Goal: Check status: Check status

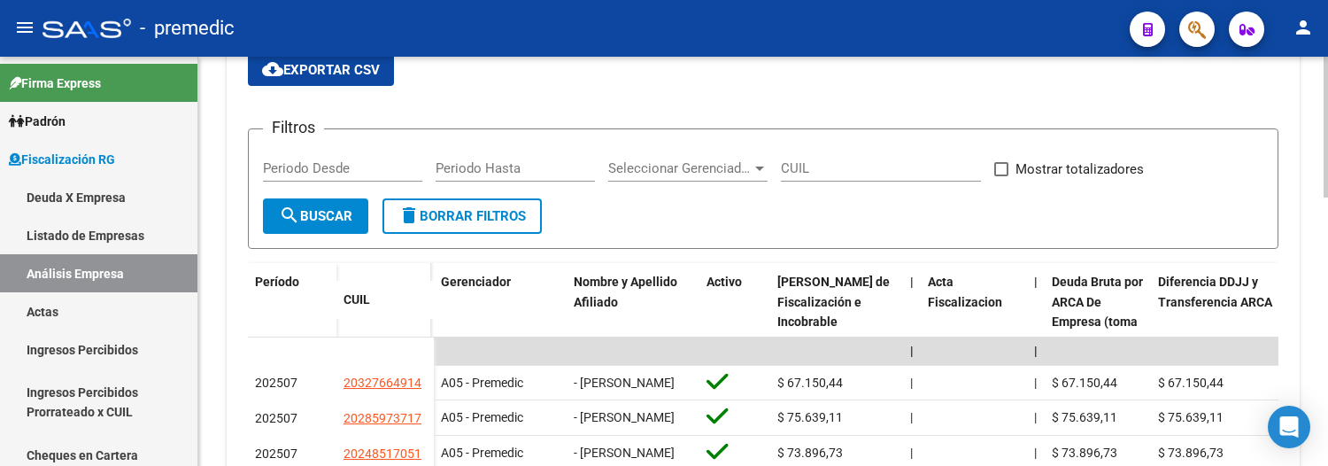
scroll to position [3, 0]
click at [75, 112] on link "Padrón" at bounding box center [98, 121] width 197 height 38
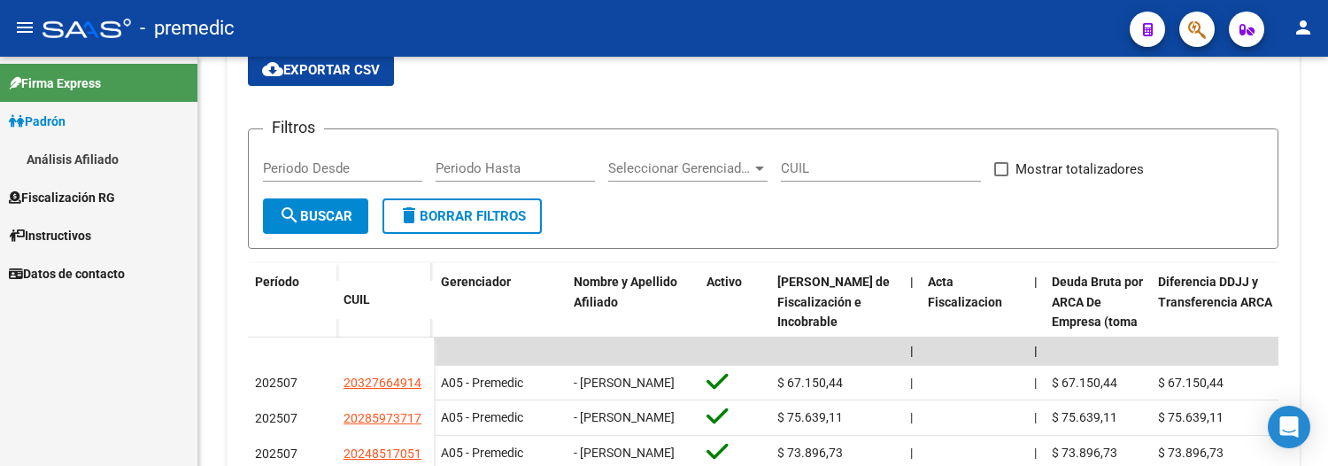
click at [72, 155] on link "Análisis Afiliado" at bounding box center [98, 159] width 197 height 38
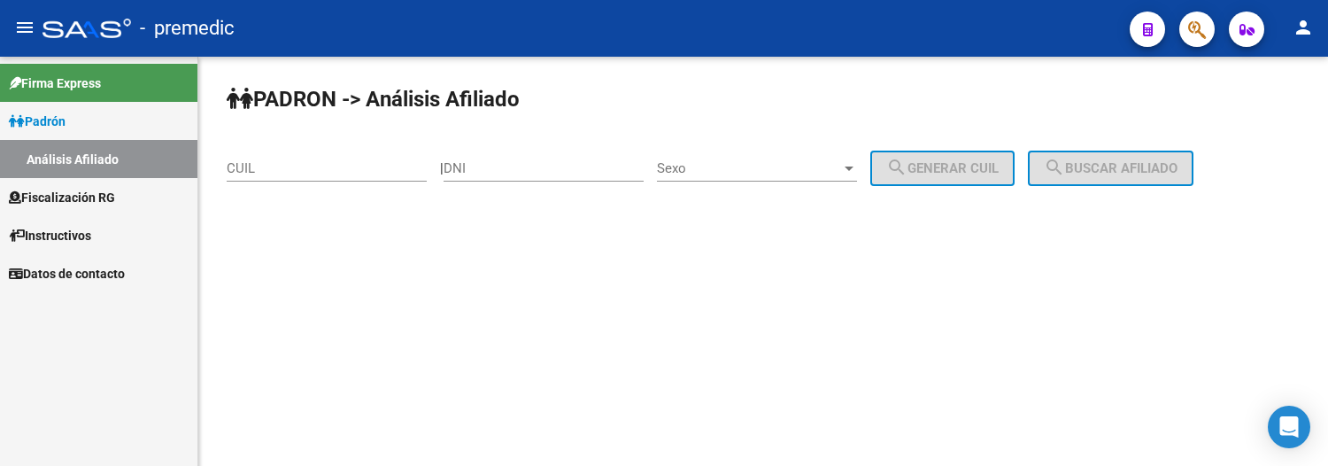
click at [337, 170] on input "CUIL" at bounding box center [327, 168] width 200 height 16
paste input "27-33121050-7"
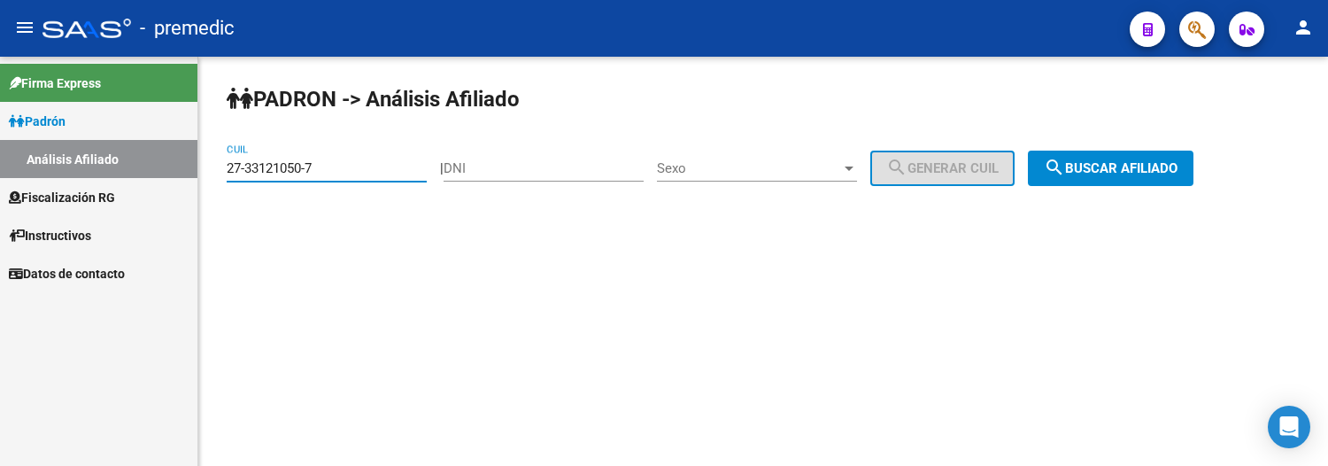
type input "27-33121050-7"
click at [1132, 165] on span "search Buscar afiliado" at bounding box center [1111, 168] width 134 height 16
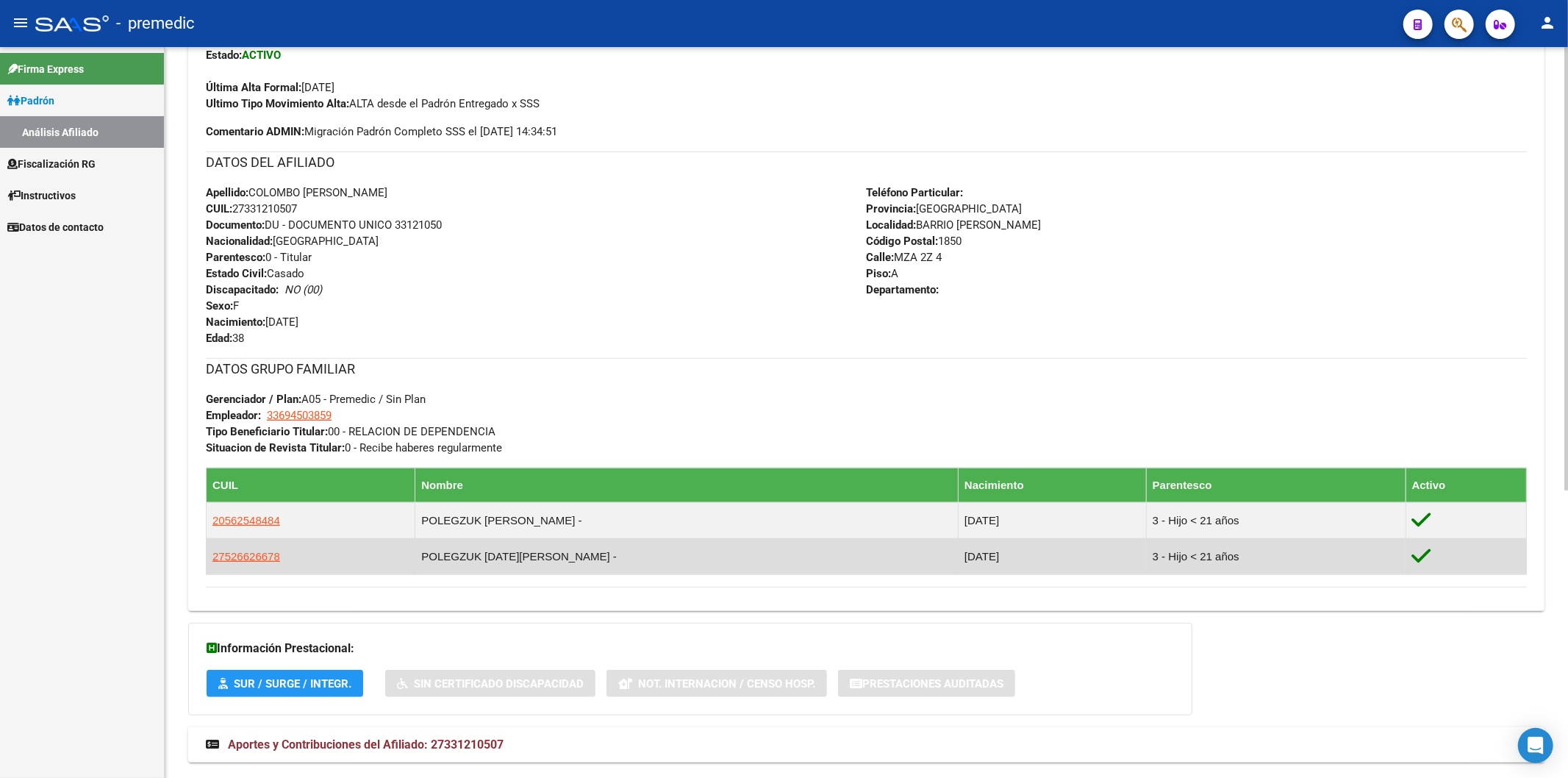
scroll to position [476, 0]
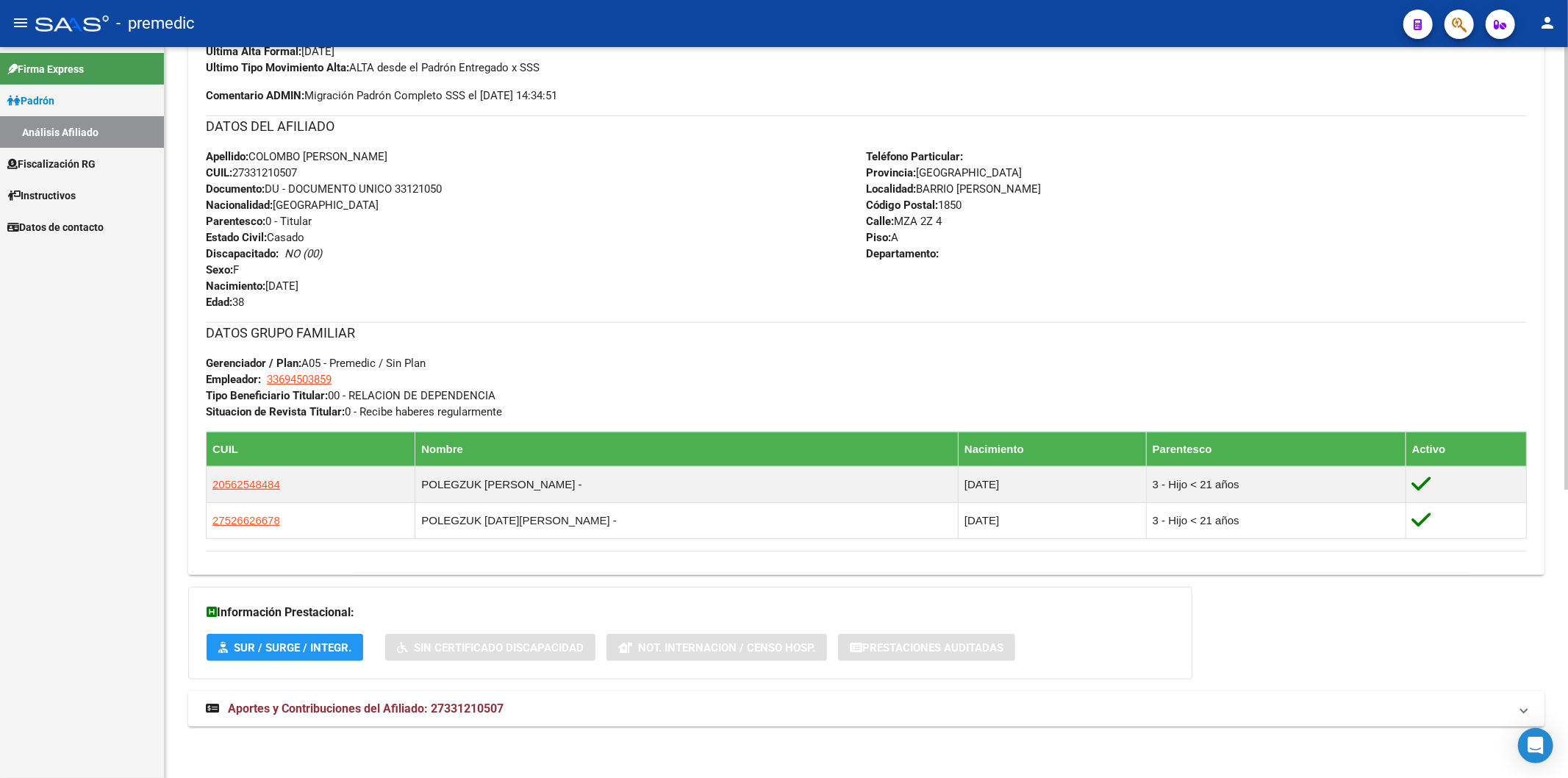
click at [446, 699] on mat-expansion-panel-header "Aportes y Contribuciones del Afiliado: 27331210507" at bounding box center [867, 709] width 1356 height 36
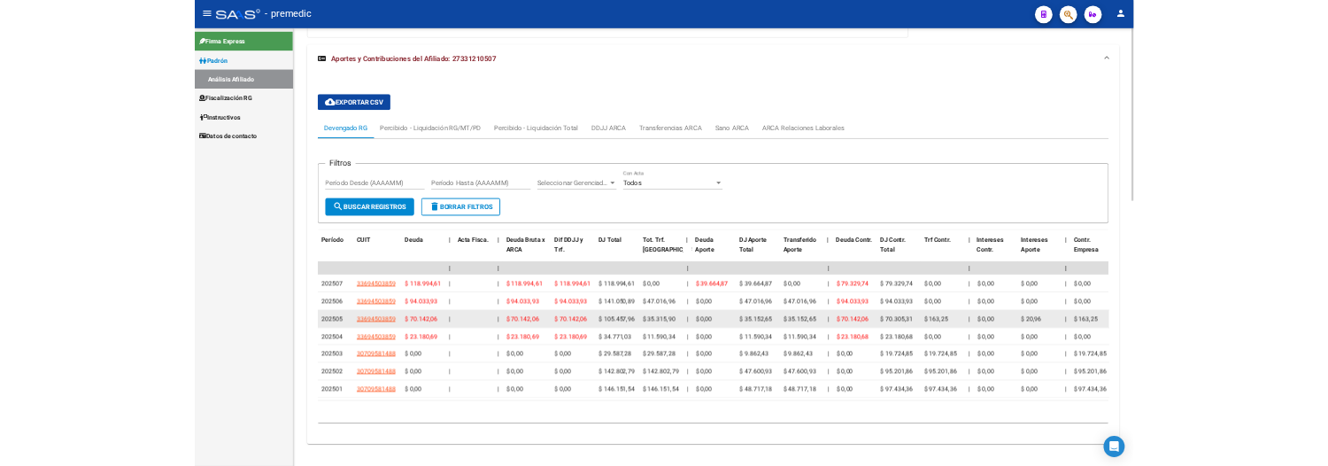
scroll to position [1323, 0]
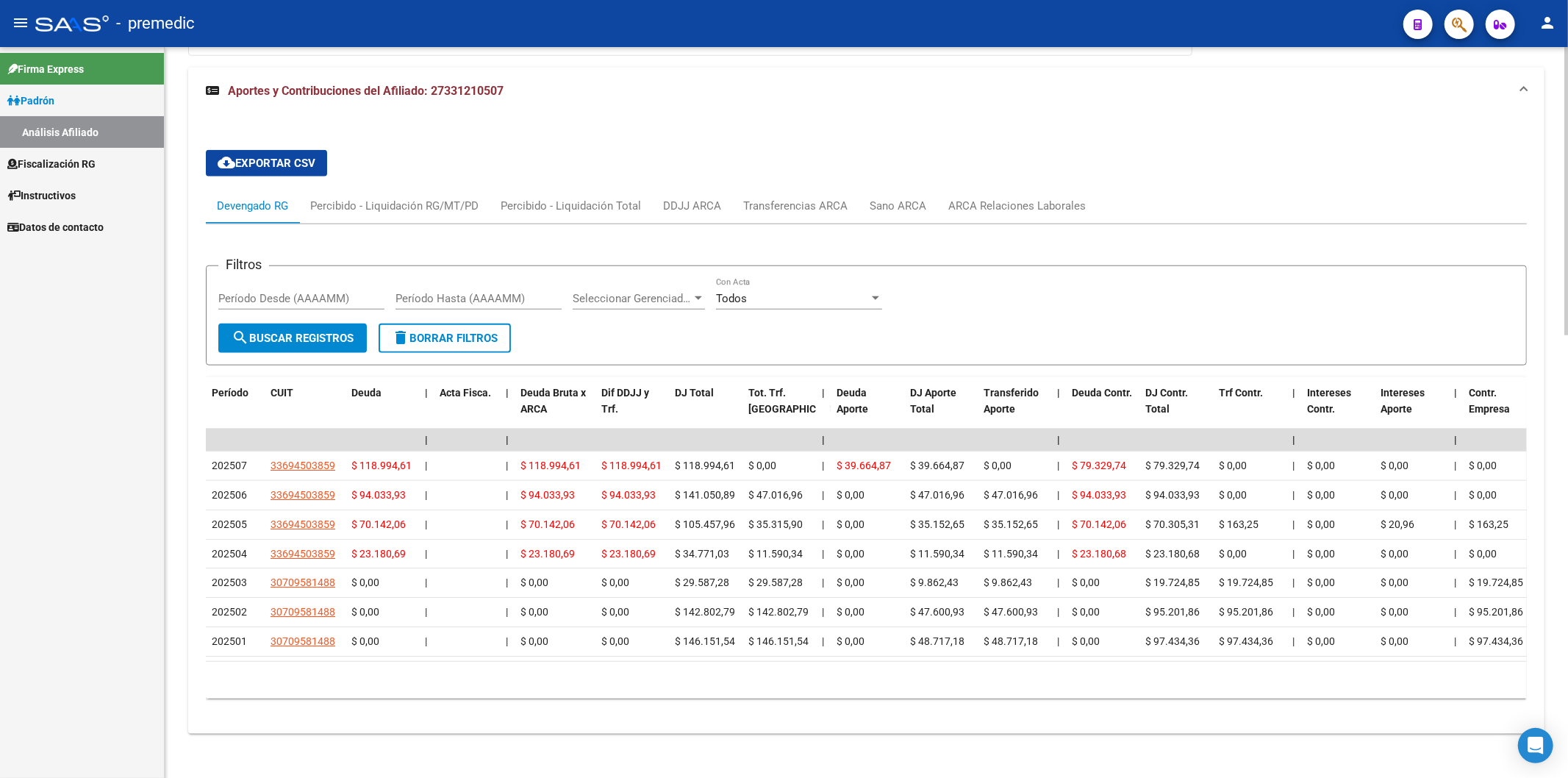
click at [1048, 283] on div "Filtros Período Desde (AAAAMM) Período Hasta (AAAAMM) Seleccionar Gerenciador S…" at bounding box center [866, 301] width 1296 height 46
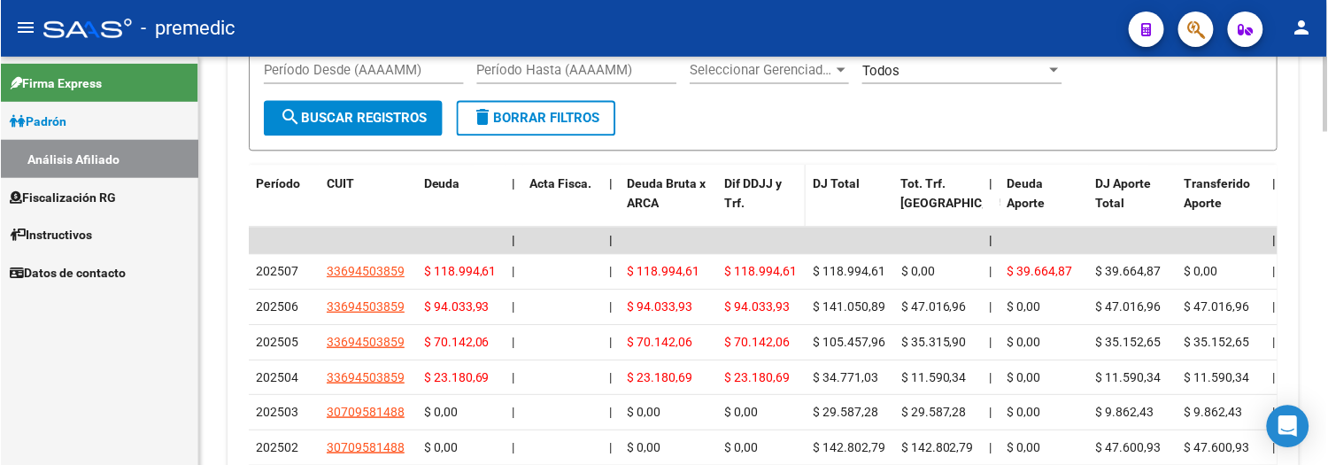
scroll to position [1816, 0]
